Goal: Task Accomplishment & Management: Manage account settings

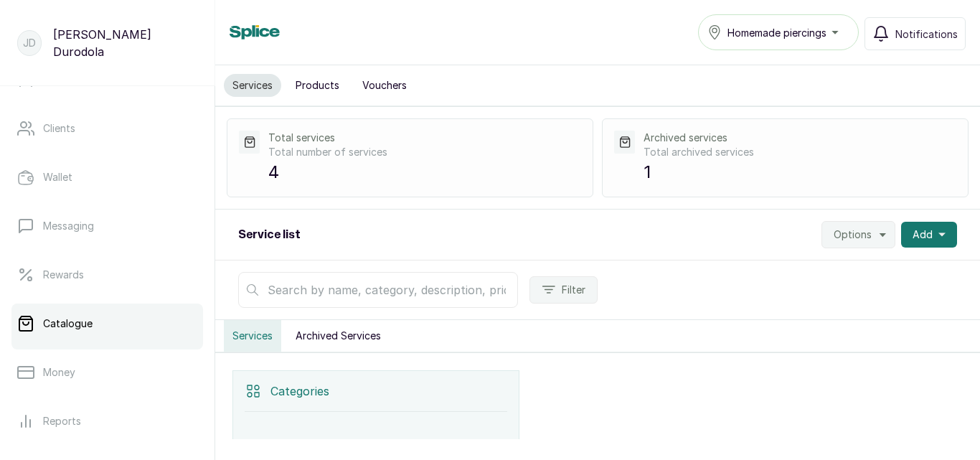
scroll to position [324, 0]
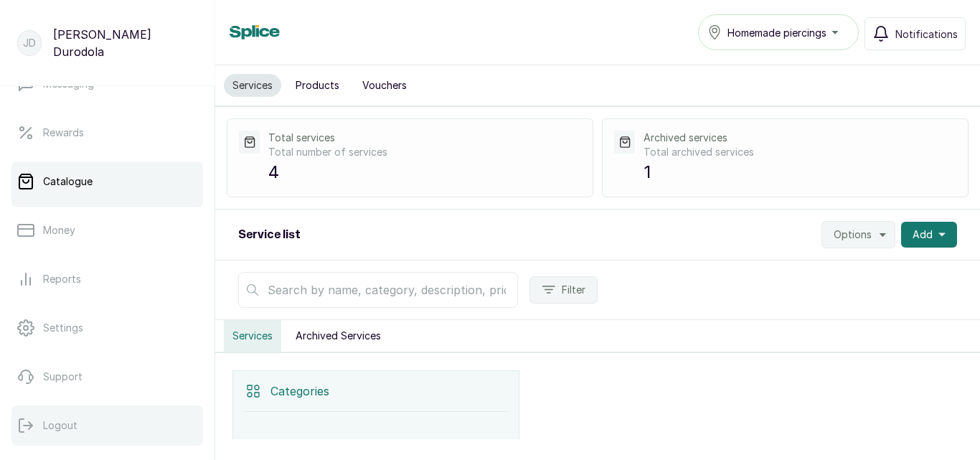
click at [52, 426] on p "Logout" at bounding box center [60, 425] width 34 height 14
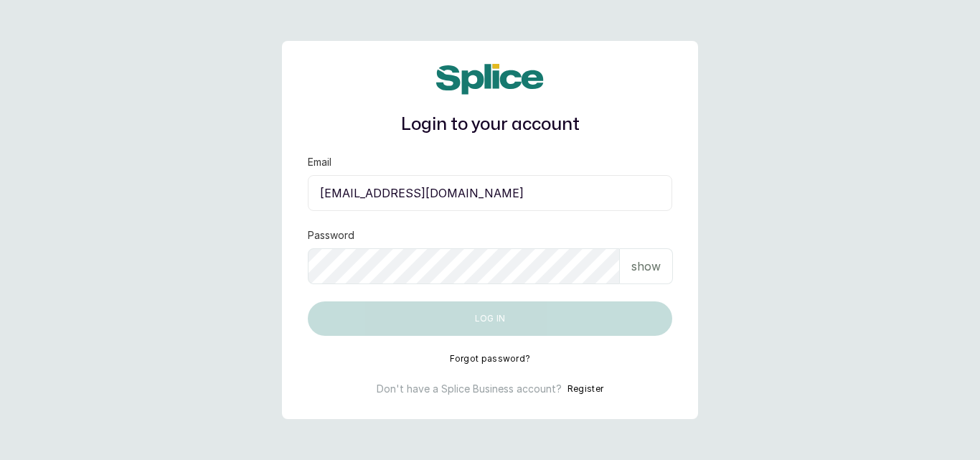
click at [486, 194] on input "durodolajames@gmail.com" at bounding box center [490, 193] width 364 height 36
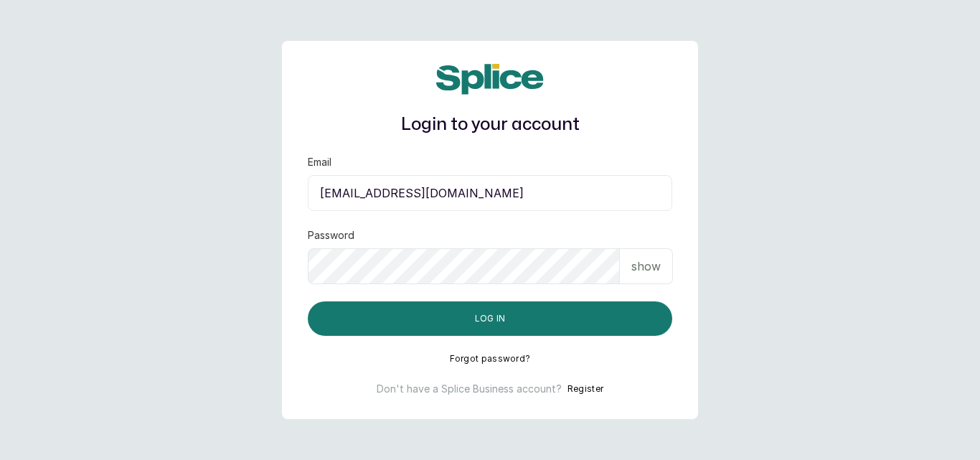
type input "bintafatima28@yahoo.com"
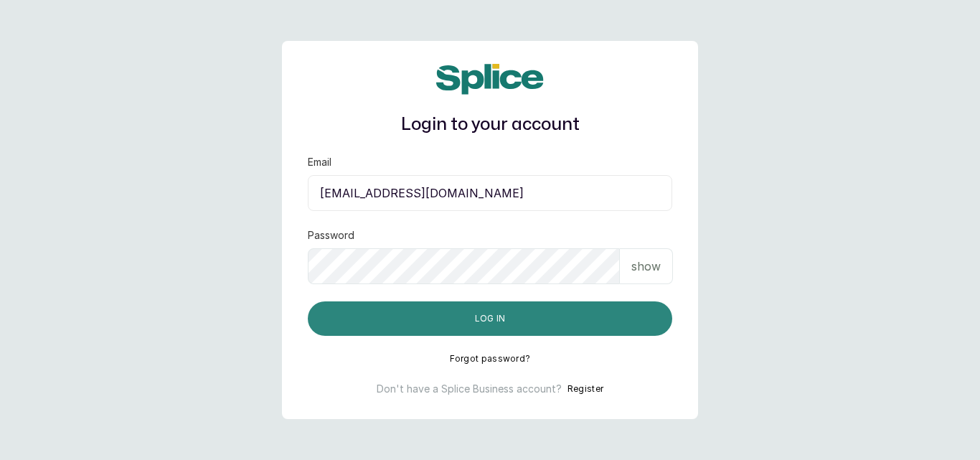
click at [550, 313] on button "Log in" at bounding box center [490, 318] width 364 height 34
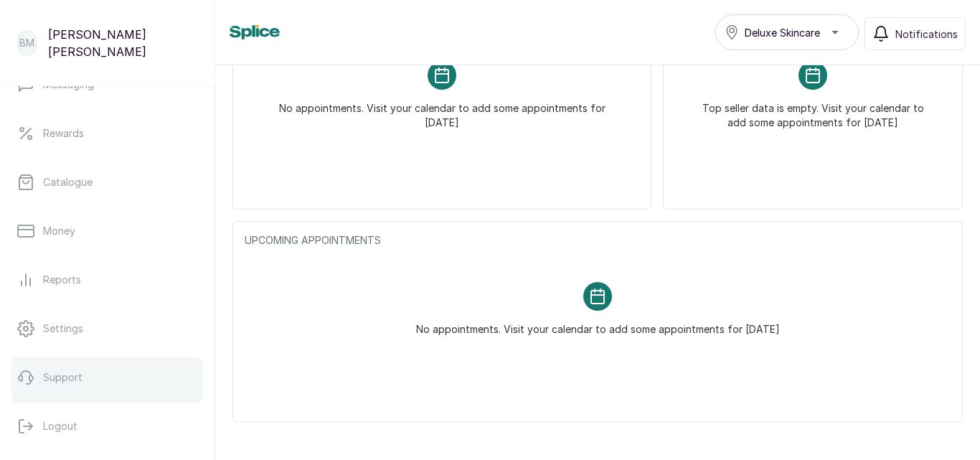
scroll to position [324, 0]
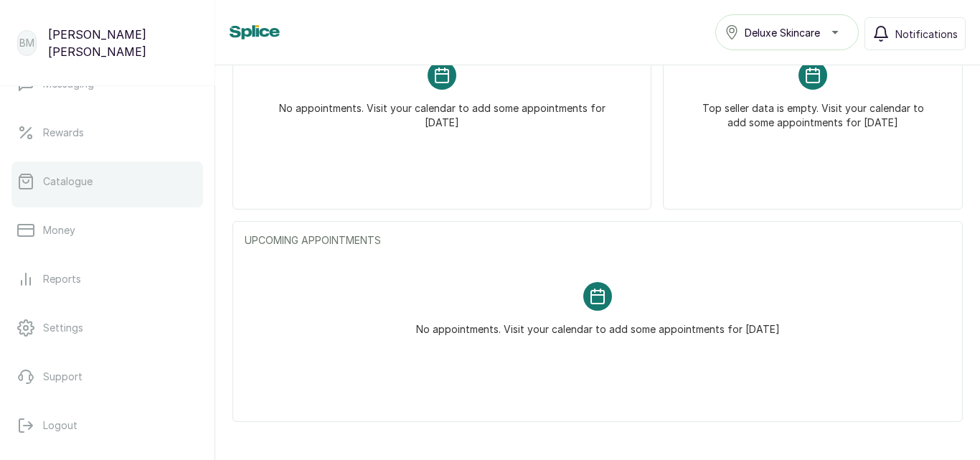
click at [53, 182] on p "Catalogue" at bounding box center [68, 181] width 50 height 14
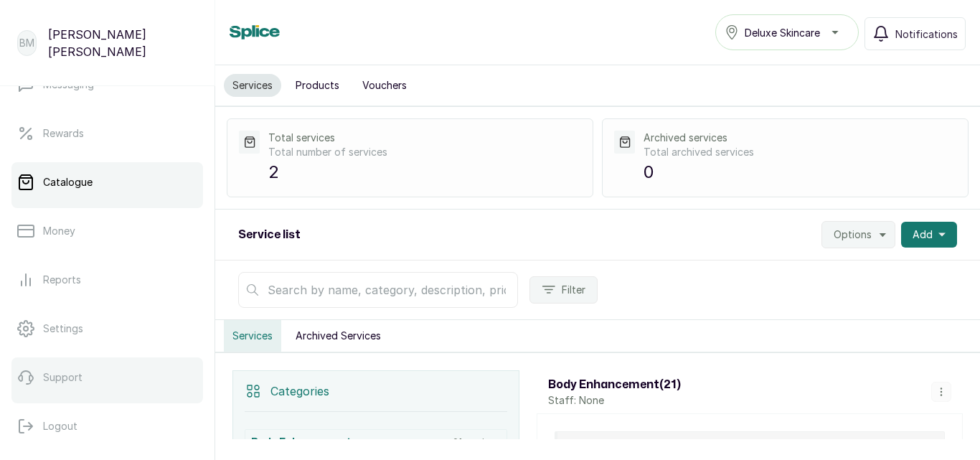
scroll to position [324, 0]
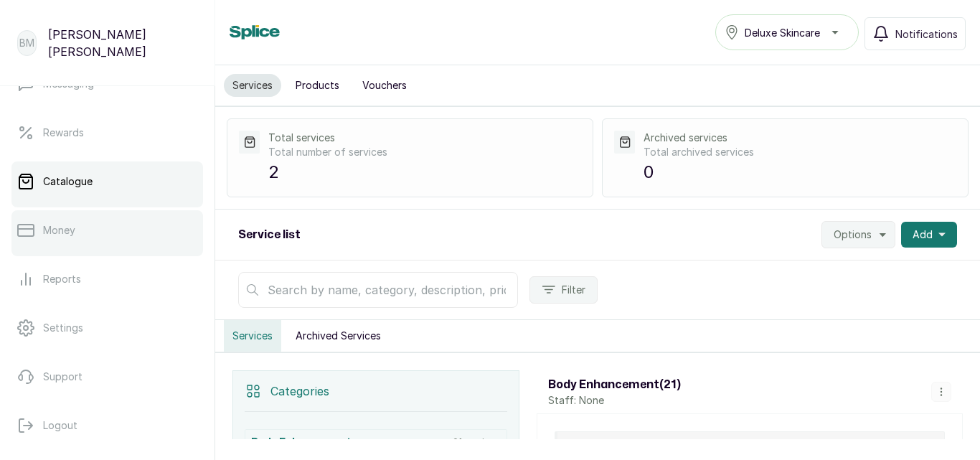
click at [58, 230] on p "Money" at bounding box center [59, 230] width 32 height 14
